Goal: Find specific page/section: Find specific page/section

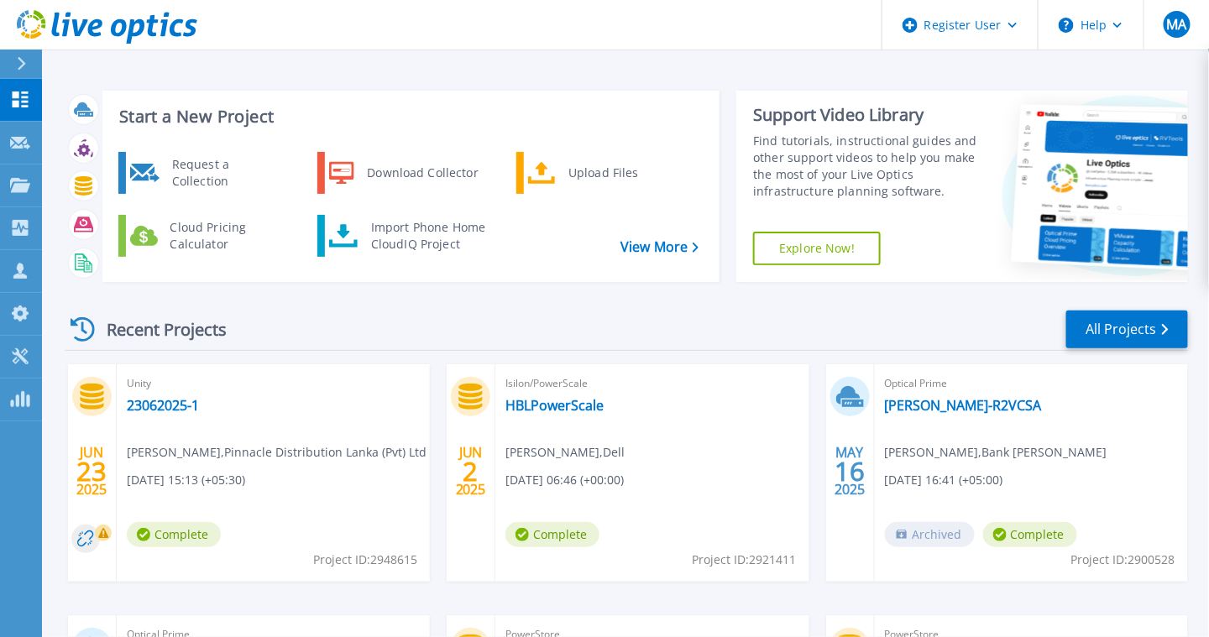
click at [185, 333] on div "Recent Projects" at bounding box center [157, 329] width 185 height 41
click at [1098, 327] on link "All Projects" at bounding box center [1127, 330] width 122 height 38
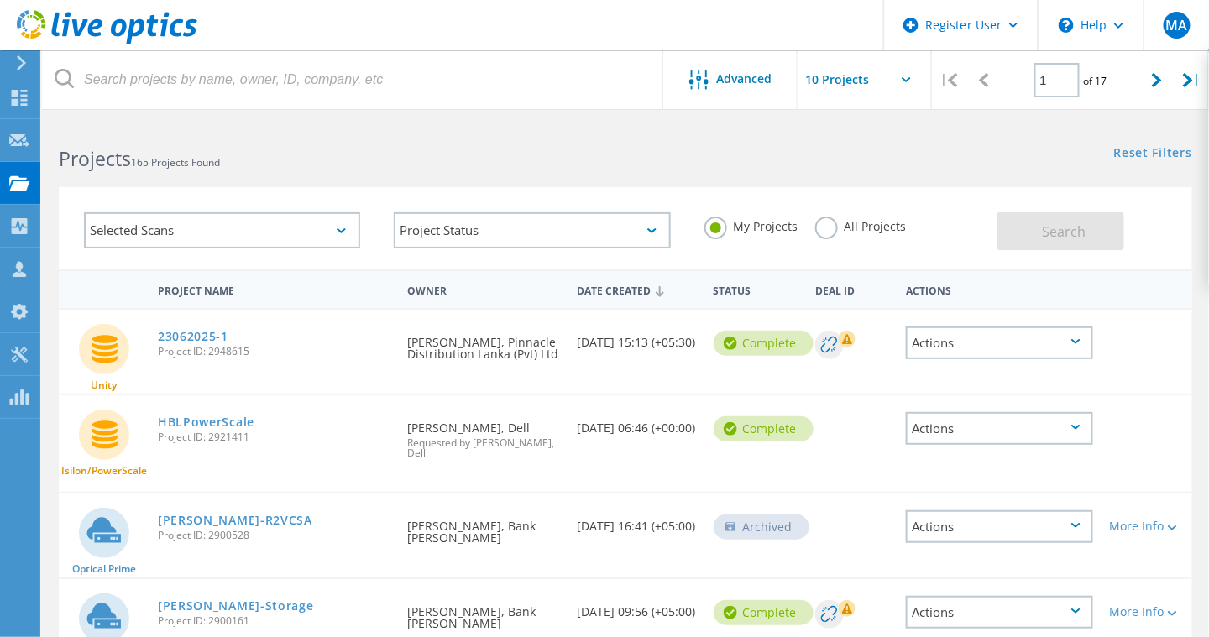
click at [852, 81] on input "text" at bounding box center [882, 79] width 168 height 59
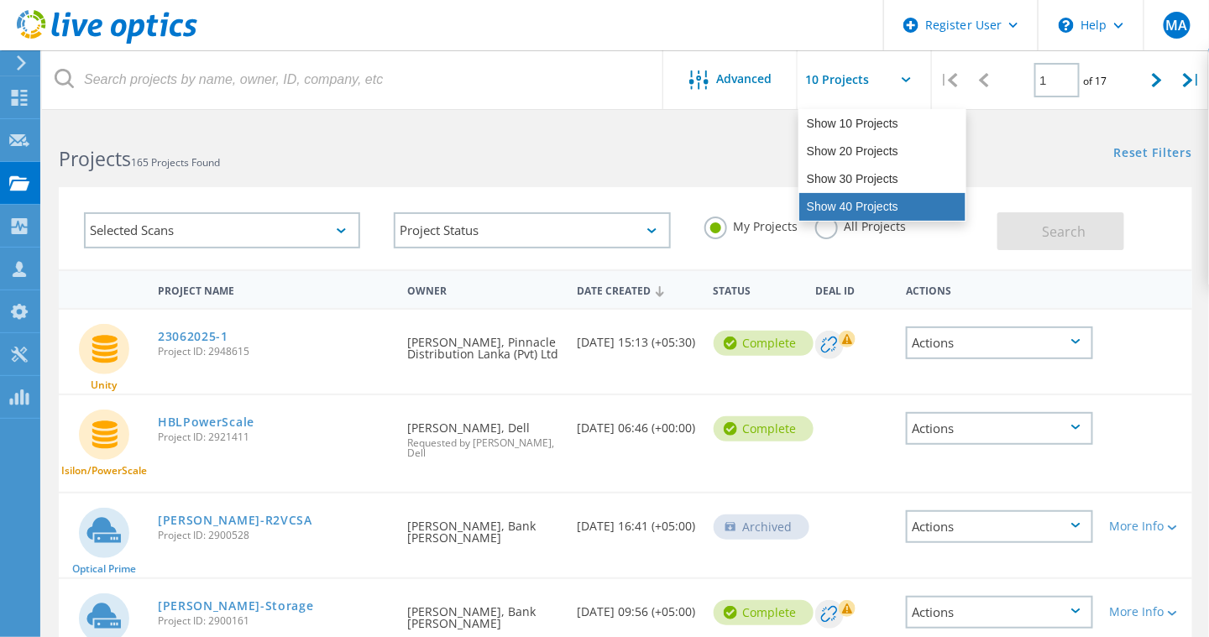
click at [854, 214] on div "Show 40 Projects" at bounding box center [882, 207] width 166 height 28
type input "Show 40 Projects"
